Goal: Information Seeking & Learning: Learn about a topic

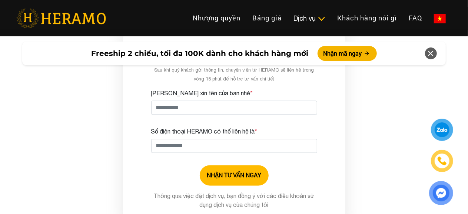
scroll to position [2113, 0]
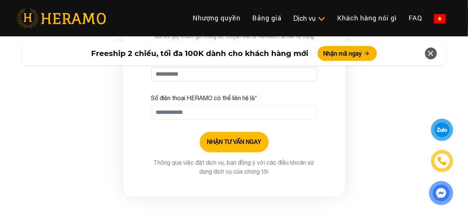
click at [192, 106] on input "Số điện thoại HERAMO có thể liên hệ là *" at bounding box center [234, 112] width 166 height 14
drag, startPoint x: 441, startPoint y: 160, endPoint x: 433, endPoint y: 163, distance: 9.0
click at [441, 160] on img at bounding box center [442, 161] width 11 height 11
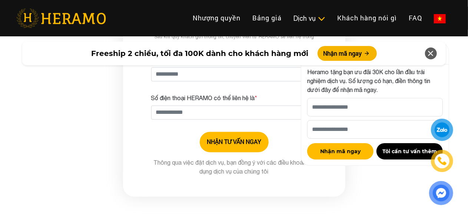
click at [448, 124] on div at bounding box center [442, 130] width 18 height 18
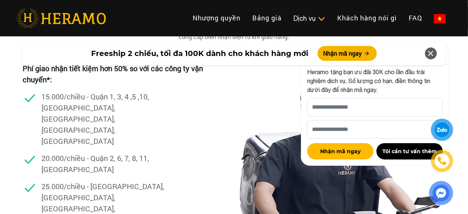
scroll to position [2224, 0]
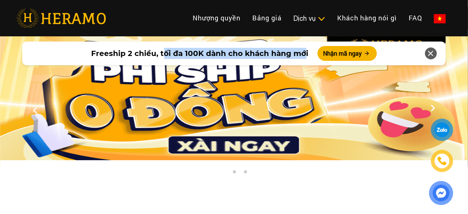
drag, startPoint x: 164, startPoint y: 53, endPoint x: 304, endPoint y: 54, distance: 139.8
click at [304, 54] on span "Freeship 2 chiều, tối đa 100K dành cho khách hàng mới" at bounding box center [200, 53] width 217 height 11
click at [296, 51] on span "Freeship 2 chiều, tối đa 100K dành cho khách hàng mới" at bounding box center [200, 53] width 217 height 11
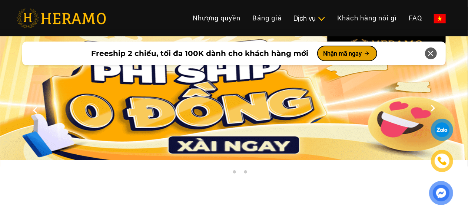
click at [342, 55] on button "Nhận mã ngay" at bounding box center [347, 53] width 59 height 15
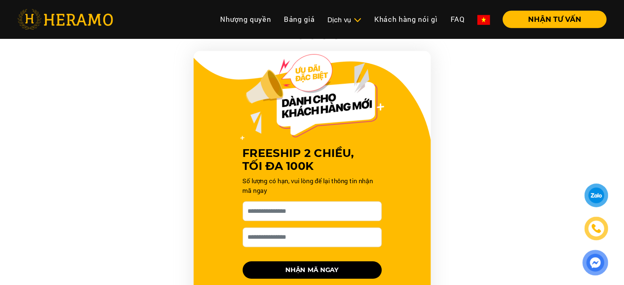
scroll to position [716, 0]
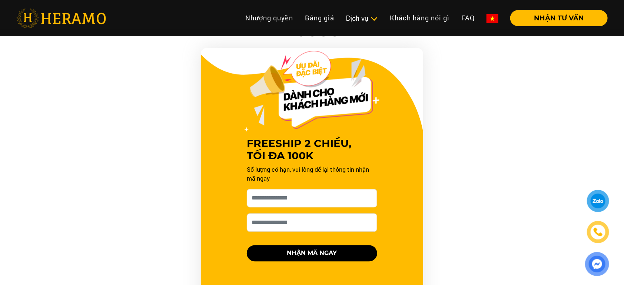
click at [468, 211] on div "FREESHIP 2 CHIỀU, TỐI ĐA 100K Số lượng có hạn, vui lòng để lại thông tin nhận m…" at bounding box center [312, 181] width 445 height 267
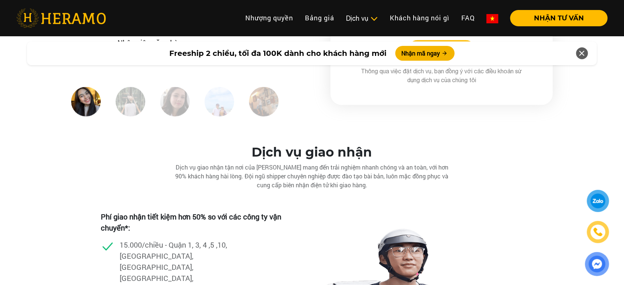
scroll to position [2050, 0]
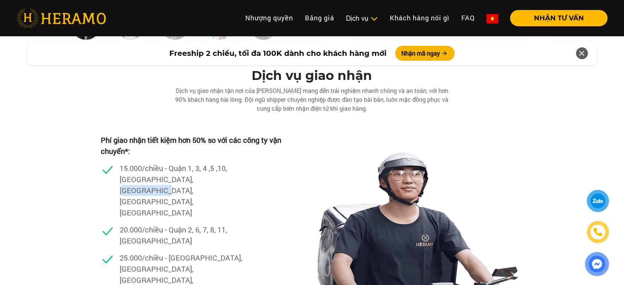
drag, startPoint x: 175, startPoint y: 169, endPoint x: 211, endPoint y: 171, distance: 36.0
click at [211, 171] on p "15.000/chiều - Quận 1, 3, 4 ,5 ,10, [GEOGRAPHIC_DATA], [GEOGRAPHIC_DATA], [GEOG…" at bounding box center [183, 191] width 126 height 56
click at [216, 171] on p "15.000/chiều - Quận 1, 3, 4 ,5 ,10, [GEOGRAPHIC_DATA], [GEOGRAPHIC_DATA], [GEOG…" at bounding box center [183, 191] width 126 height 56
drag, startPoint x: 148, startPoint y: 132, endPoint x: 219, endPoint y: 132, distance: 70.4
click at [219, 135] on p "Phí giao nhận tiết kiệm hơn 50% so với các công ty vận chuyển*:" at bounding box center [196, 146] width 190 height 22
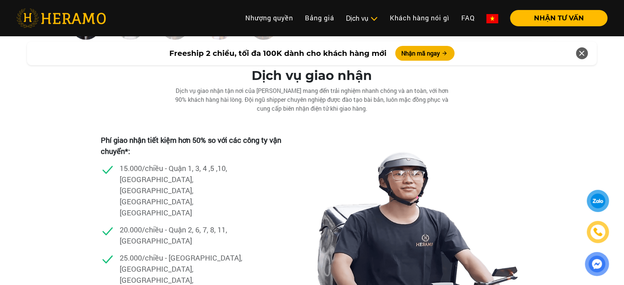
click at [229, 135] on p "Phí giao nhận tiết kiệm hơn 50% so với các công ty vận chuyển*:" at bounding box center [196, 146] width 190 height 22
drag, startPoint x: 128, startPoint y: 182, endPoint x: 163, endPoint y: 185, distance: 34.9
click at [163, 214] on p "20.000/chiều - Quận 2, 6, 7, 8, 11, [GEOGRAPHIC_DATA]" at bounding box center [183, 236] width 126 height 22
click at [178, 214] on p "20.000/chiều - Quận 2, 6, 7, 8, 11, [GEOGRAPHIC_DATA]" at bounding box center [183, 236] width 126 height 22
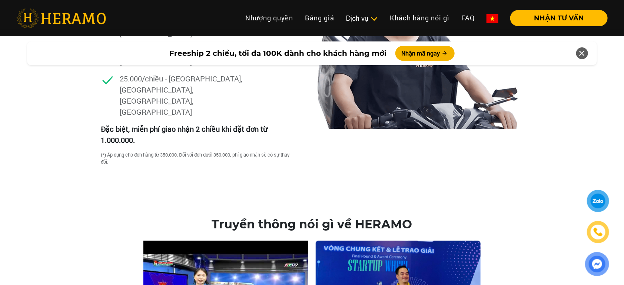
scroll to position [2248, 0]
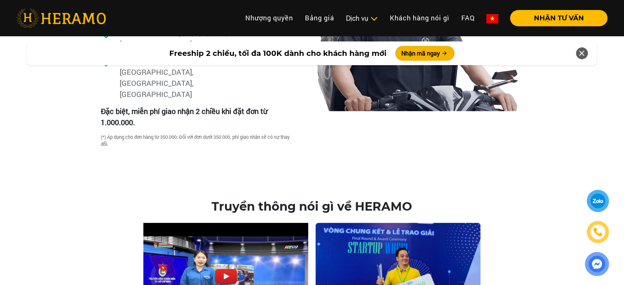
click at [418, 214] on img at bounding box center [398, 277] width 165 height 108
click at [390, 214] on img at bounding box center [398, 277] width 165 height 108
click at [75, 200] on h2 "Truyền thông nói gì về HERAMO" at bounding box center [312, 207] width 595 height 14
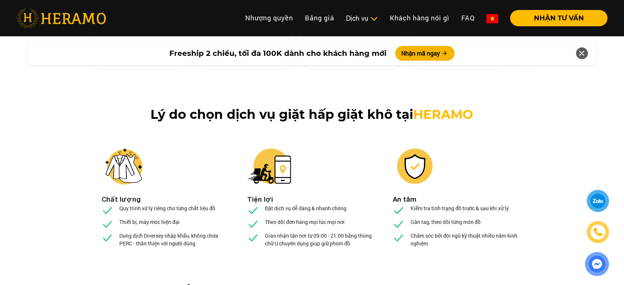
scroll to position [2792, 0]
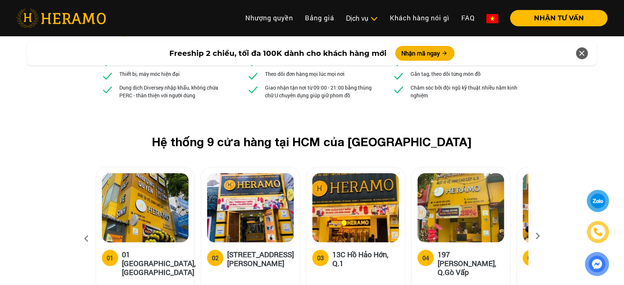
click at [468, 214] on icon at bounding box center [537, 239] width 13 height 5
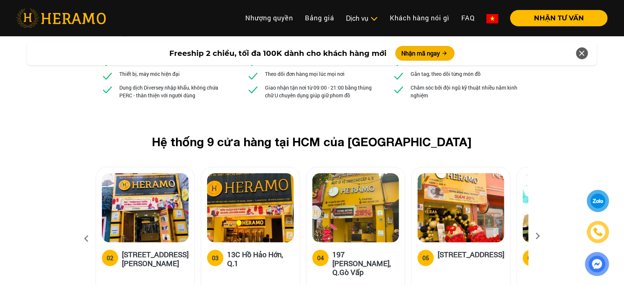
click at [468, 214] on icon at bounding box center [537, 239] width 13 height 5
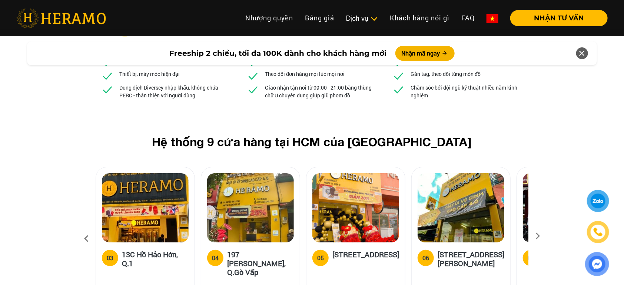
click at [468, 214] on icon at bounding box center [537, 239] width 13 height 5
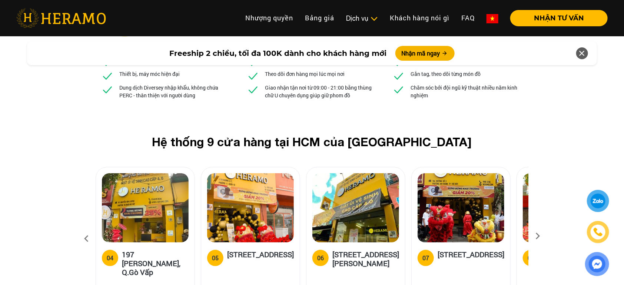
click at [468, 214] on icon at bounding box center [537, 239] width 13 height 5
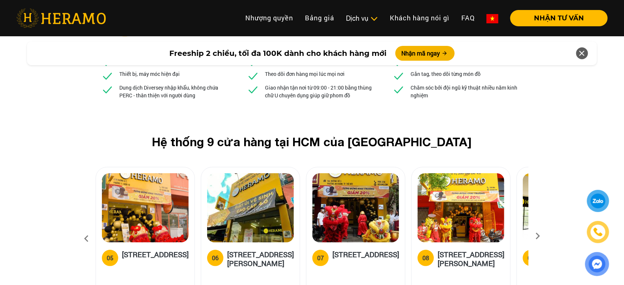
click at [468, 214] on icon at bounding box center [537, 239] width 13 height 5
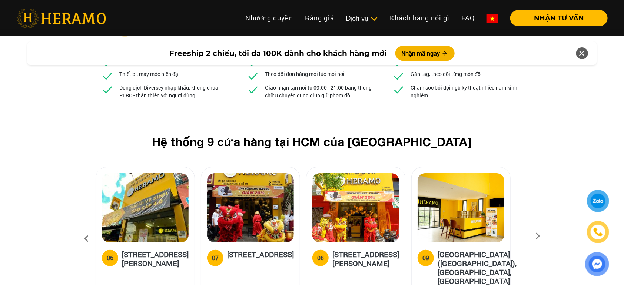
click at [468, 214] on icon at bounding box center [537, 239] width 13 height 5
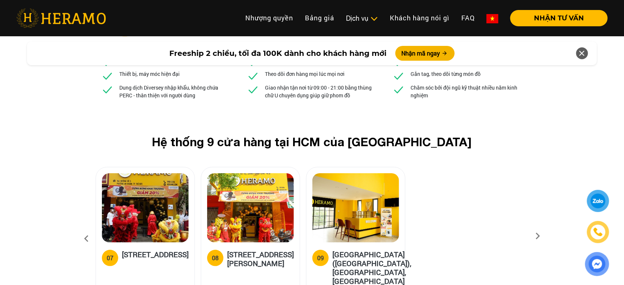
click at [468, 214] on icon at bounding box center [537, 239] width 13 height 5
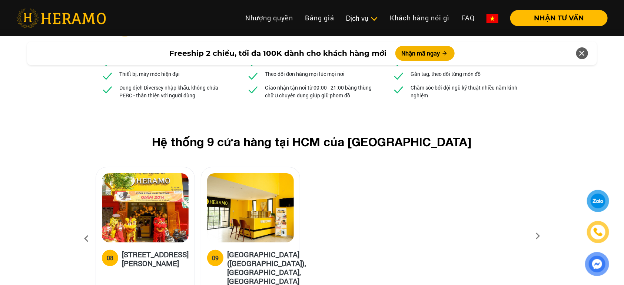
click at [468, 214] on icon at bounding box center [537, 239] width 13 height 5
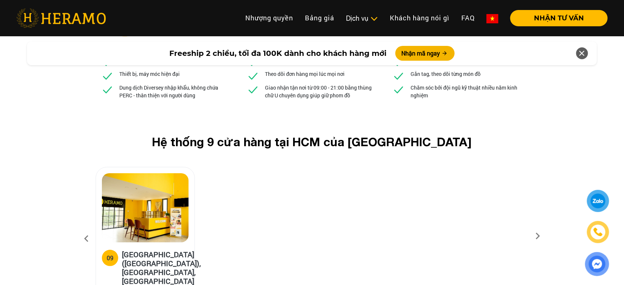
click at [468, 214] on icon at bounding box center [537, 239] width 13 height 5
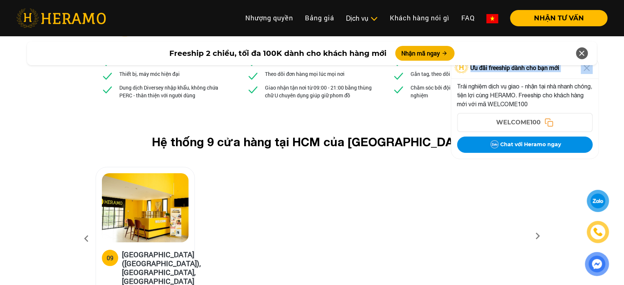
click at [468, 159] on div "Ưu đãi freeship dành cho bạn mới Trải nghiệm dịch vụ giao - nhận tại nhà nhanh …" at bounding box center [525, 108] width 148 height 102
click at [468, 132] on div "WELCOME100" at bounding box center [525, 123] width 134 height 18
click at [89, 214] on icon at bounding box center [86, 239] width 13 height 20
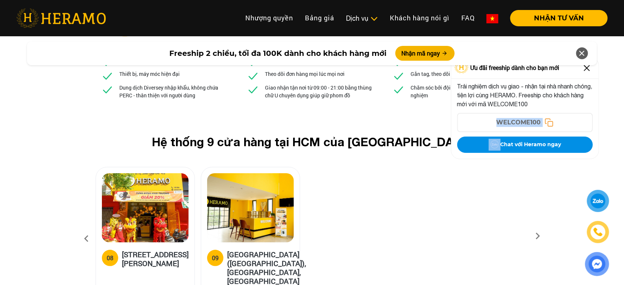
click at [89, 214] on icon at bounding box center [86, 239] width 13 height 20
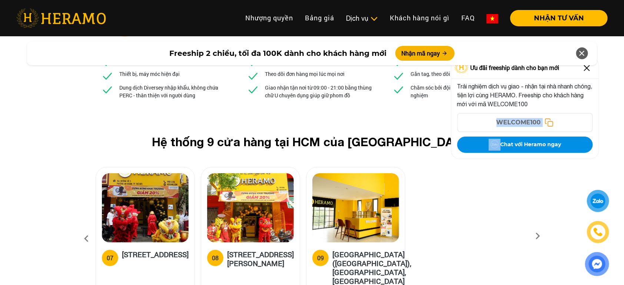
click at [89, 214] on icon at bounding box center [86, 239] width 13 height 20
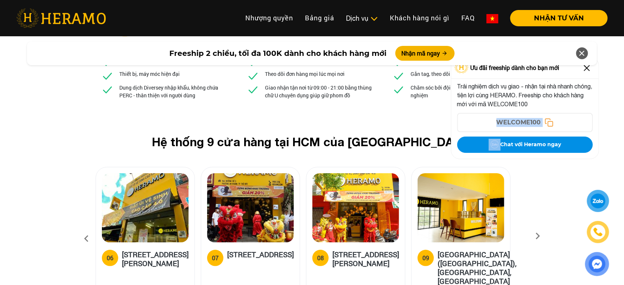
click at [87, 214] on icon at bounding box center [86, 239] width 13 height 20
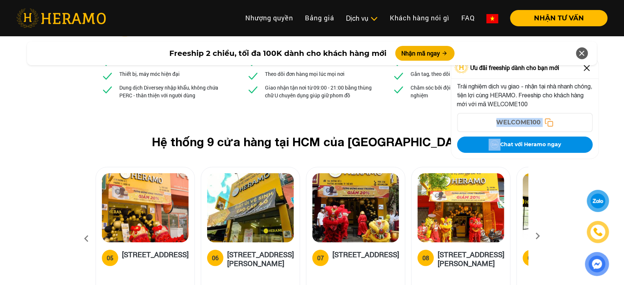
click at [87, 214] on icon at bounding box center [86, 239] width 13 height 20
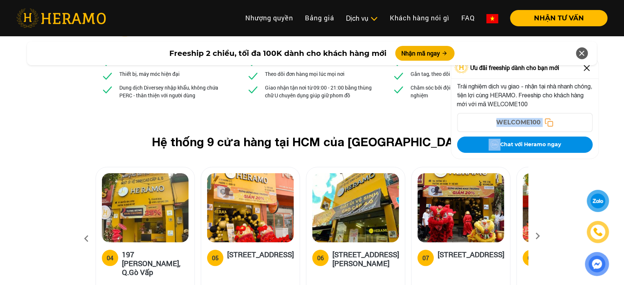
click at [87, 214] on icon at bounding box center [86, 239] width 13 height 20
click at [85, 214] on icon at bounding box center [86, 239] width 13 height 20
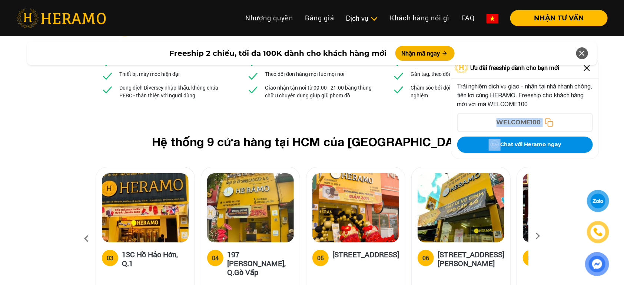
click at [85, 214] on icon at bounding box center [86, 239] width 13 height 20
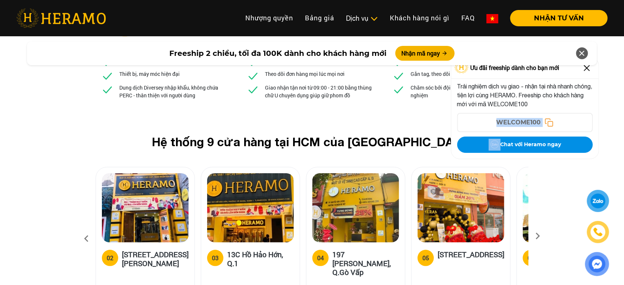
click at [85, 214] on icon at bounding box center [86, 239] width 13 height 20
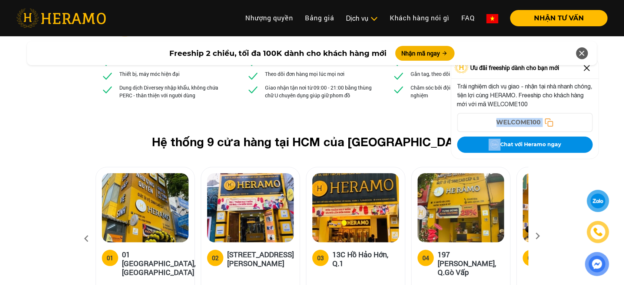
click at [85, 214] on icon at bounding box center [86, 239] width 13 height 20
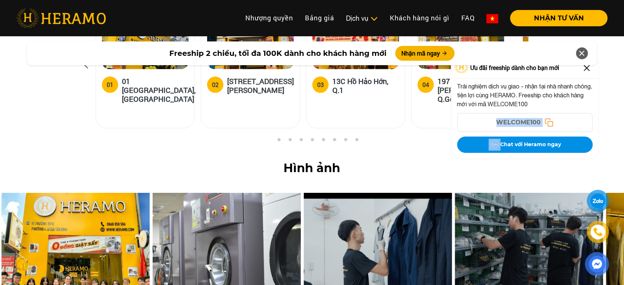
scroll to position [2841, 0]
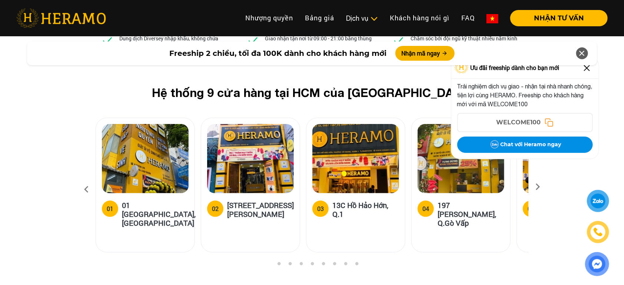
click at [468, 68] on div "Freeship 2 chiều, tối đa 100K dành cho khách hàng mới Nhận mã ngay" at bounding box center [312, 53] width 624 height 33
click at [468, 70] on img at bounding box center [587, 68] width 12 height 12
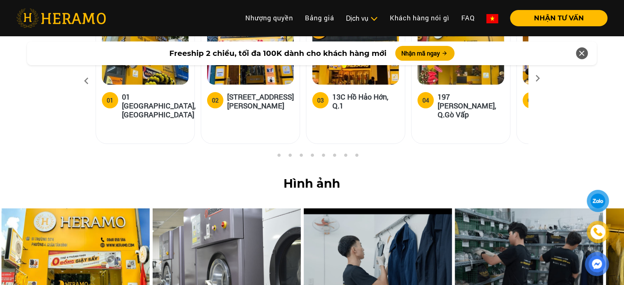
scroll to position [3039, 0]
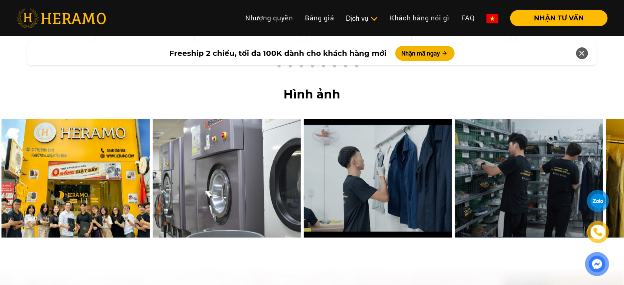
click at [73, 149] on img at bounding box center [75, 178] width 148 height 119
click at [86, 144] on img at bounding box center [75, 178] width 148 height 119
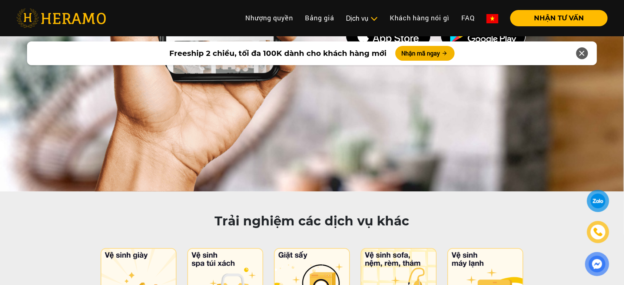
scroll to position [3582, 0]
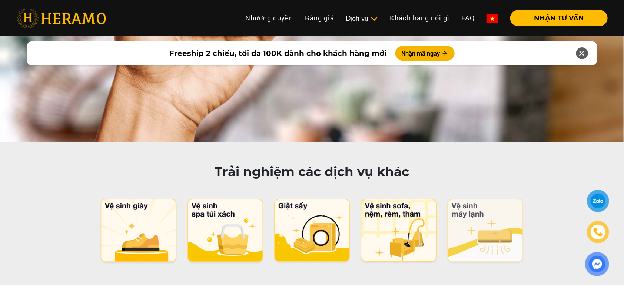
click at [468, 199] on img at bounding box center [486, 232] width 78 height 66
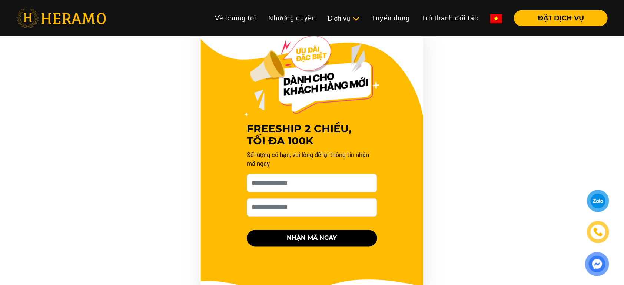
scroll to position [543, 0]
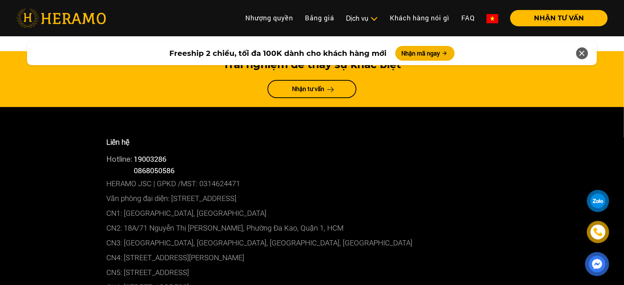
scroll to position [3987, 0]
